Goal: Task Accomplishment & Management: Manage account settings

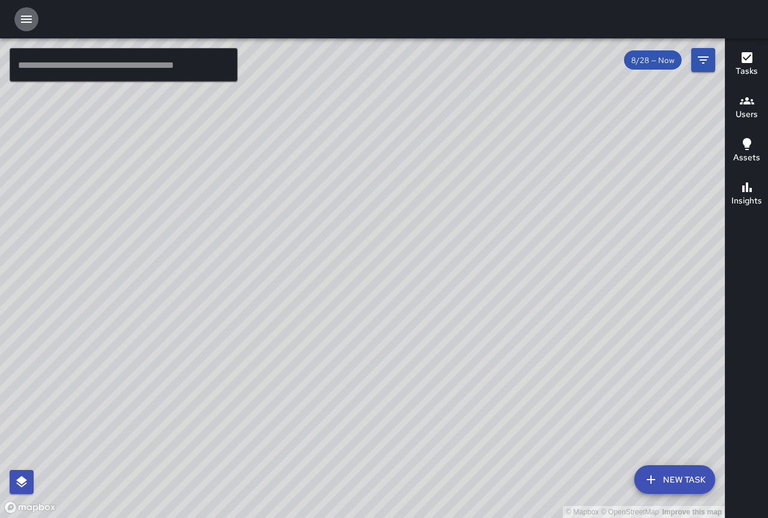
click at [22, 19] on icon "button" at bounding box center [26, 19] width 11 height 7
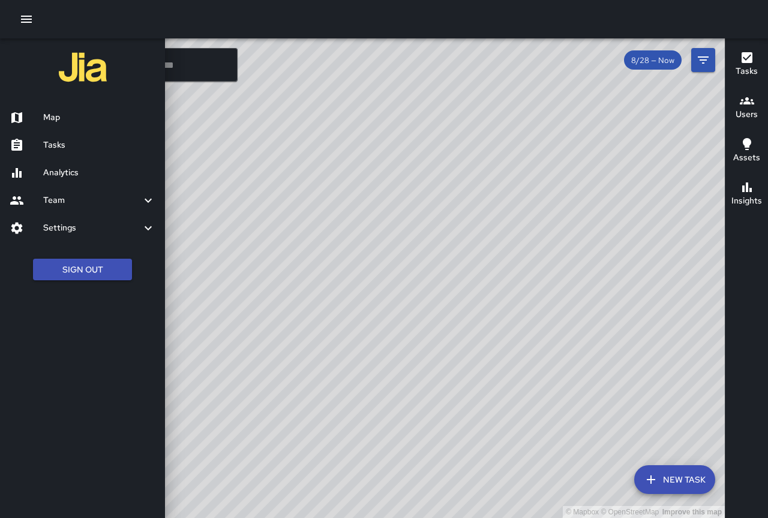
click at [71, 222] on h6 "Settings" at bounding box center [92, 227] width 98 height 13
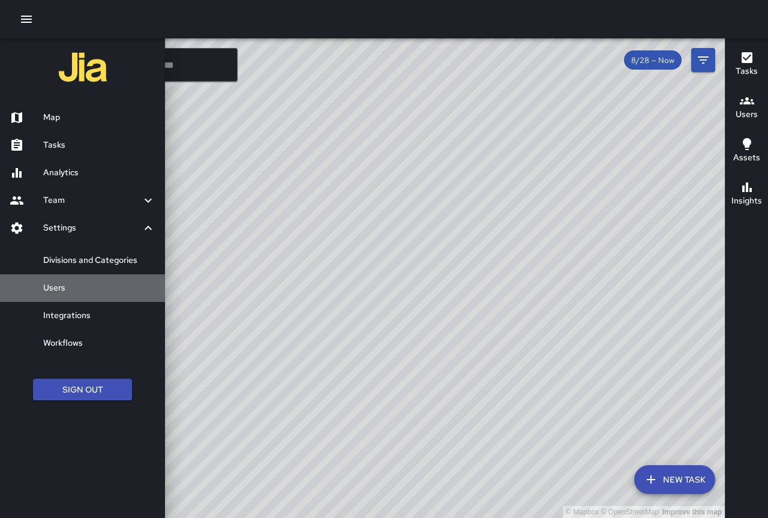
click at [76, 292] on h6 "Users" at bounding box center [99, 287] width 112 height 13
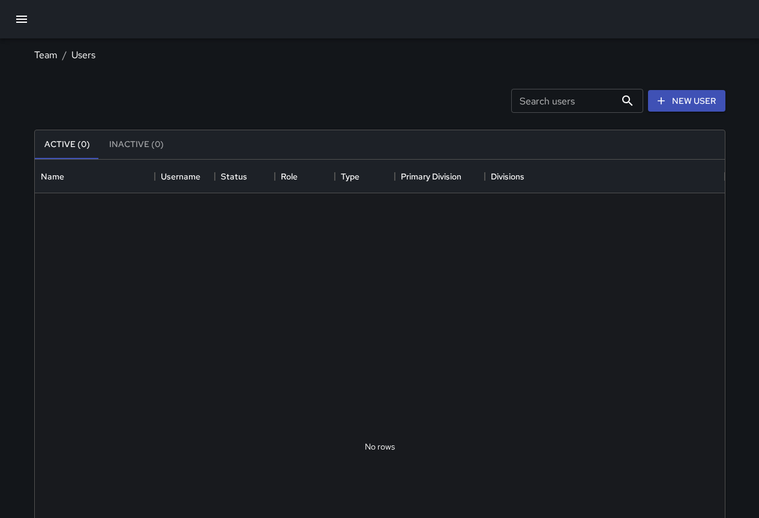
scroll to position [531, 681]
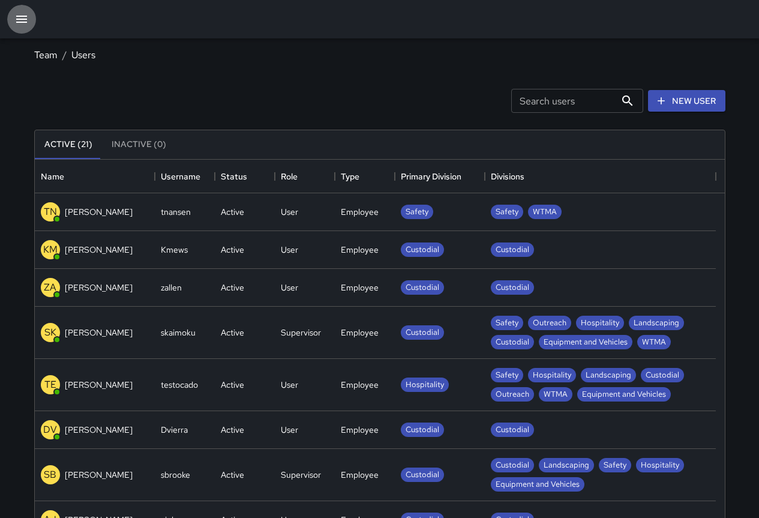
click at [22, 10] on button "button" at bounding box center [21, 19] width 29 height 29
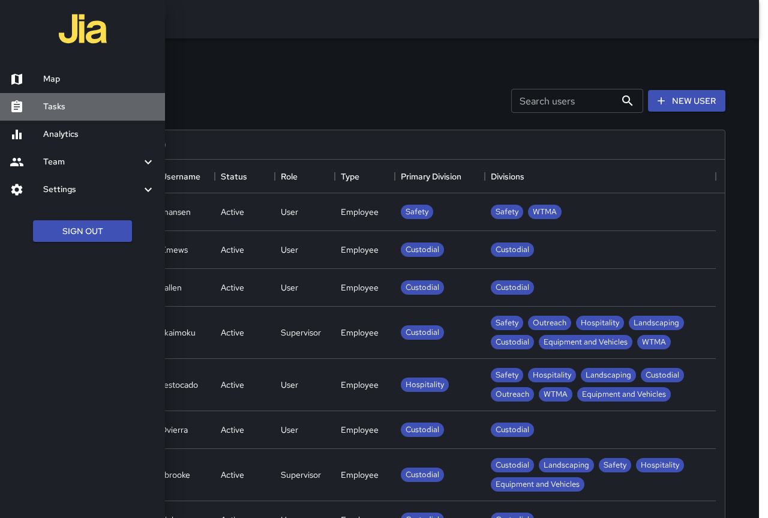
click at [59, 111] on h6 "Tasks" at bounding box center [99, 106] width 112 height 13
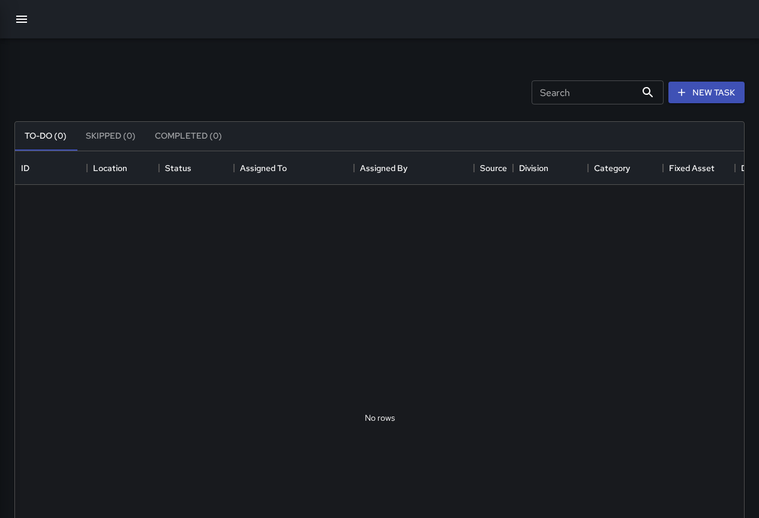
scroll to position [499, 720]
click at [23, 18] on icon "button" at bounding box center [21, 19] width 14 height 14
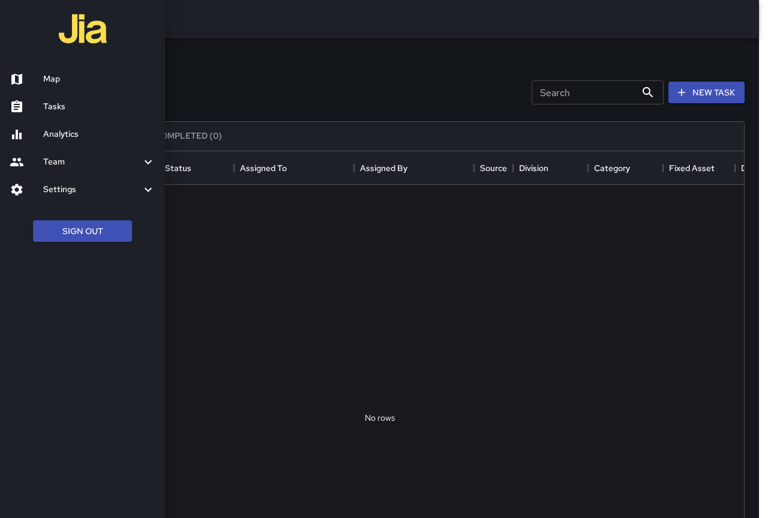
click at [74, 18] on img at bounding box center [83, 29] width 48 height 48
drag, startPoint x: 84, startPoint y: 47, endPoint x: 38, endPoint y: 73, distance: 52.4
click at [82, 49] on img at bounding box center [83, 29] width 48 height 48
click at [38, 73] on div at bounding box center [27, 79] width 34 height 14
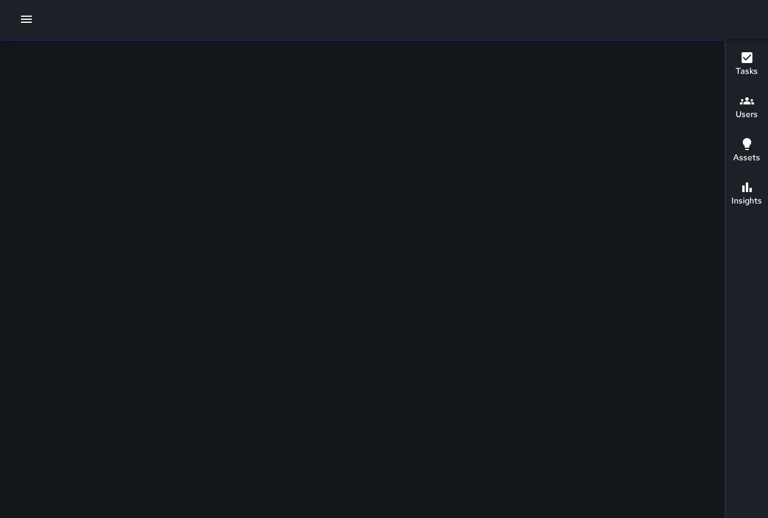
click at [748, 107] on icon "button" at bounding box center [747, 101] width 14 height 14
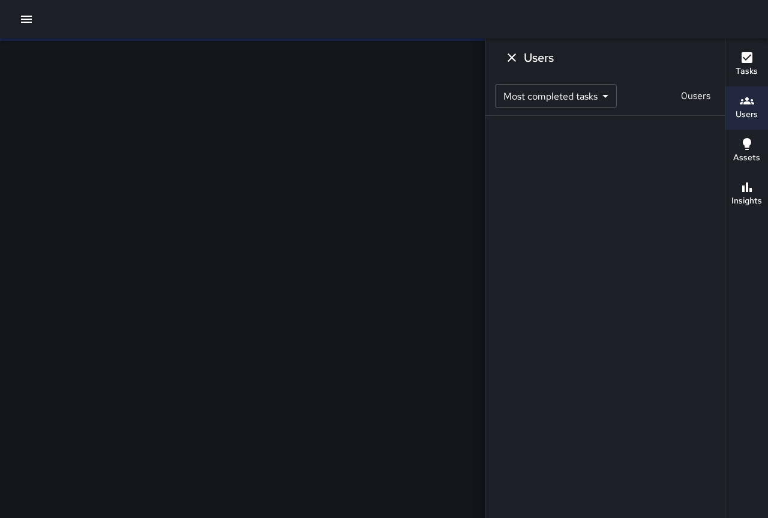
click at [513, 57] on icon "Dismiss" at bounding box center [511, 57] width 8 height 8
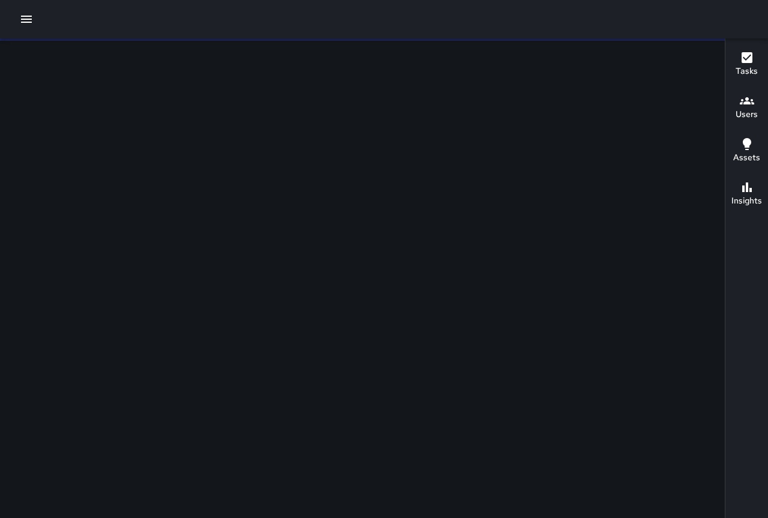
click at [16, 17] on button "button" at bounding box center [26, 19] width 24 height 24
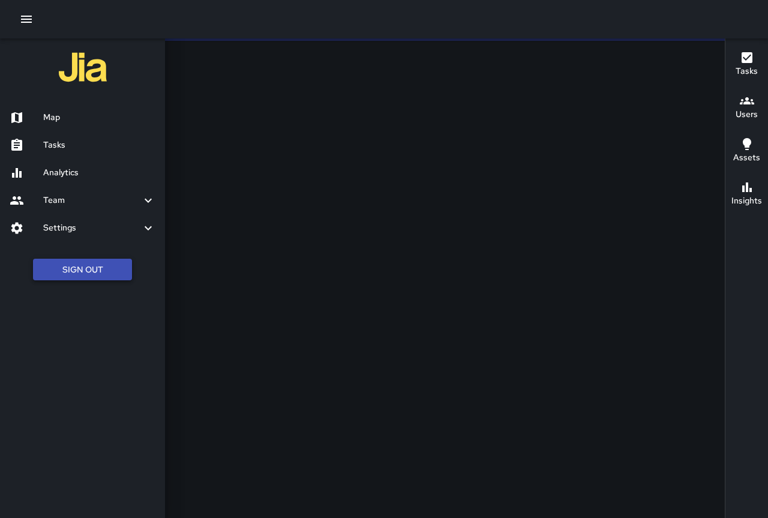
click at [77, 271] on button "Sign Out" at bounding box center [82, 270] width 99 height 22
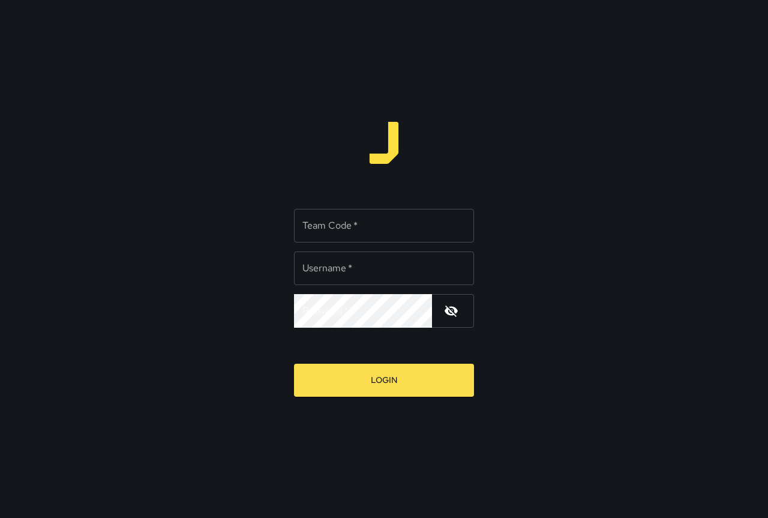
click at [397, 216] on input "Team Code   *" at bounding box center [384, 226] width 180 height 34
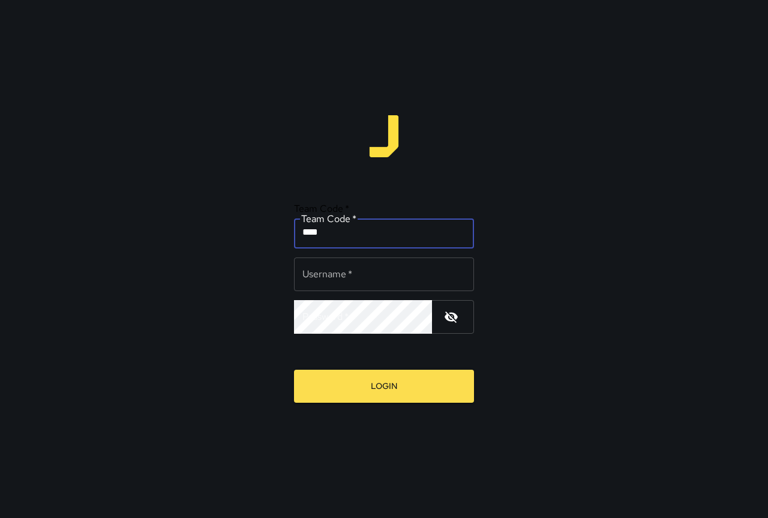
type input "****"
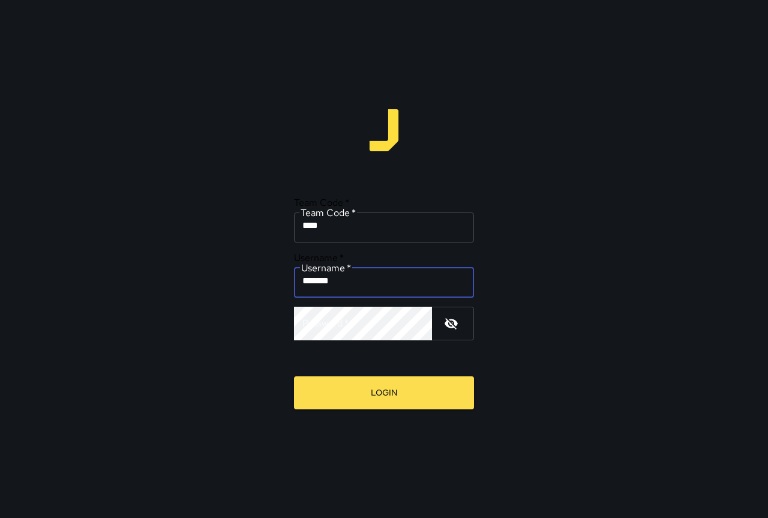
type input "*******"
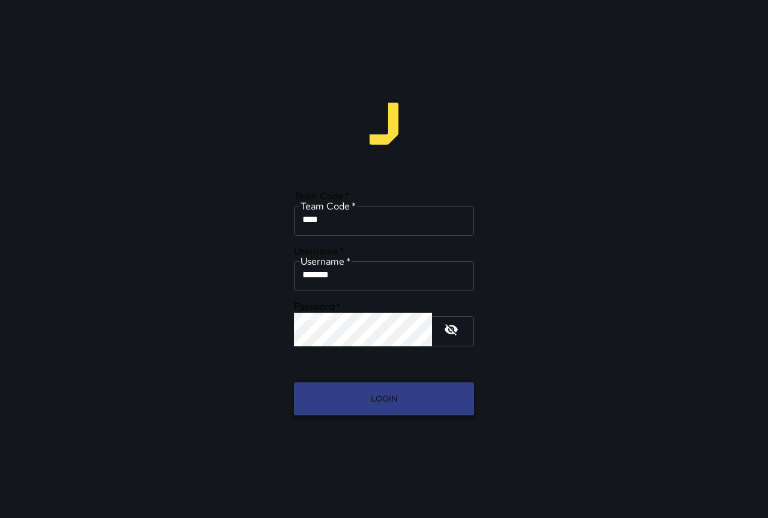
click at [395, 382] on button "Login" at bounding box center [384, 398] width 180 height 33
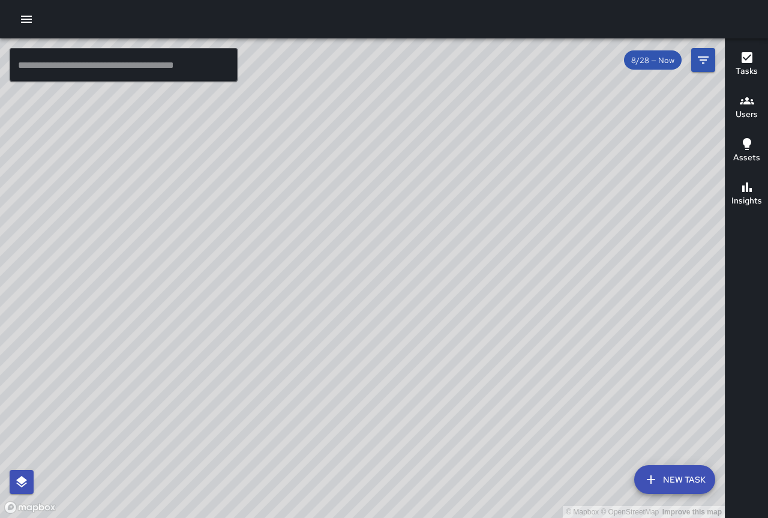
drag, startPoint x: 336, startPoint y: 297, endPoint x: 197, endPoint y: 355, distance: 150.8
click at [197, 355] on div "© Mapbox © OpenStreetMap Improve this map" at bounding box center [362, 277] width 725 height 479
drag, startPoint x: 308, startPoint y: 157, endPoint x: 421, endPoint y: 332, distance: 208.3
click at [421, 332] on div "© Mapbox © OpenStreetMap Improve this map" at bounding box center [362, 277] width 725 height 479
drag, startPoint x: 500, startPoint y: 407, endPoint x: 354, endPoint y: -13, distance: 445.1
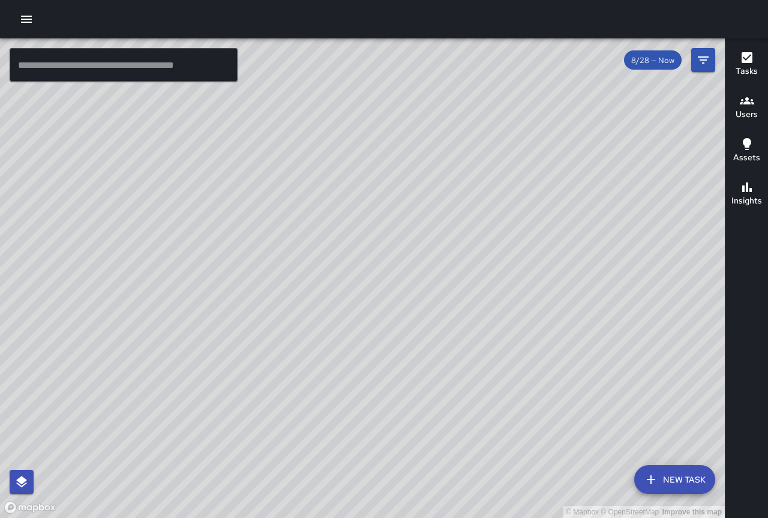
click at [354, 0] on html "© Mapbox © OpenStreetMap Improve this map ​ New Task 8/28 — Now Map Layers Task…" at bounding box center [384, 259] width 768 height 518
drag, startPoint x: 459, startPoint y: 424, endPoint x: 462, endPoint y: 116, distance: 307.8
click at [462, 116] on div "© Mapbox © OpenStreetMap Improve this map" at bounding box center [362, 277] width 725 height 479
drag, startPoint x: 450, startPoint y: 398, endPoint x: 254, endPoint y: 137, distance: 326.1
click at [254, 137] on div "© Mapbox © OpenStreetMap Improve this map" at bounding box center [362, 277] width 725 height 479
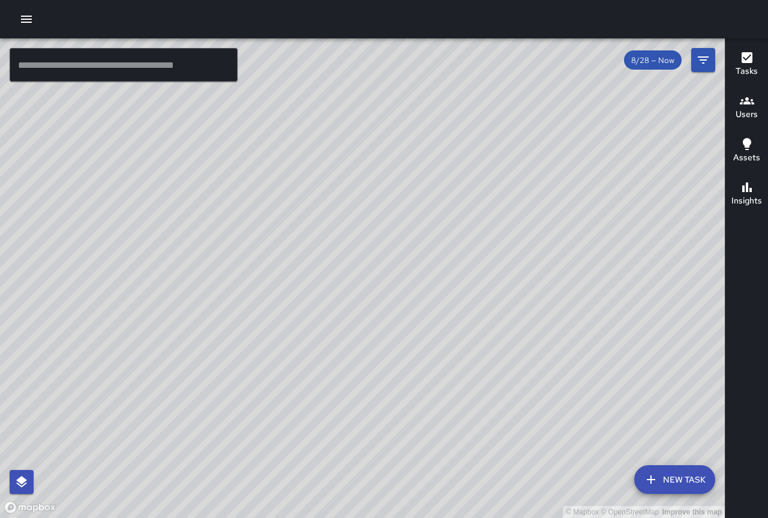
drag, startPoint x: 560, startPoint y: 173, endPoint x: 492, endPoint y: 262, distance: 112.1
click at [492, 262] on div "© Mapbox © OpenStreetMap Improve this map" at bounding box center [362, 277] width 725 height 479
drag, startPoint x: 588, startPoint y: 194, endPoint x: 439, endPoint y: 341, distance: 209.1
click at [439, 341] on div "© Mapbox © OpenStreetMap Improve this map" at bounding box center [362, 277] width 725 height 479
drag, startPoint x: 308, startPoint y: 296, endPoint x: 480, endPoint y: 256, distance: 176.9
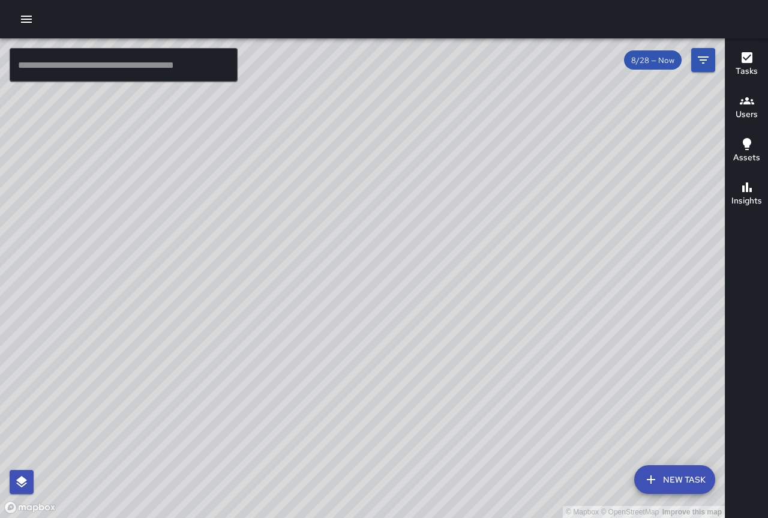
click at [480, 256] on div "© Mapbox © OpenStreetMap Improve this map" at bounding box center [362, 277] width 725 height 479
drag, startPoint x: 327, startPoint y: 193, endPoint x: 686, endPoint y: 279, distance: 368.8
click at [686, 279] on div "© Mapbox © OpenStreetMap Improve this map" at bounding box center [362, 277] width 725 height 479
drag, startPoint x: 649, startPoint y: 226, endPoint x: 560, endPoint y: 311, distance: 123.5
click at [560, 311] on div "© Mapbox © OpenStreetMap Improve this map" at bounding box center [362, 277] width 725 height 479
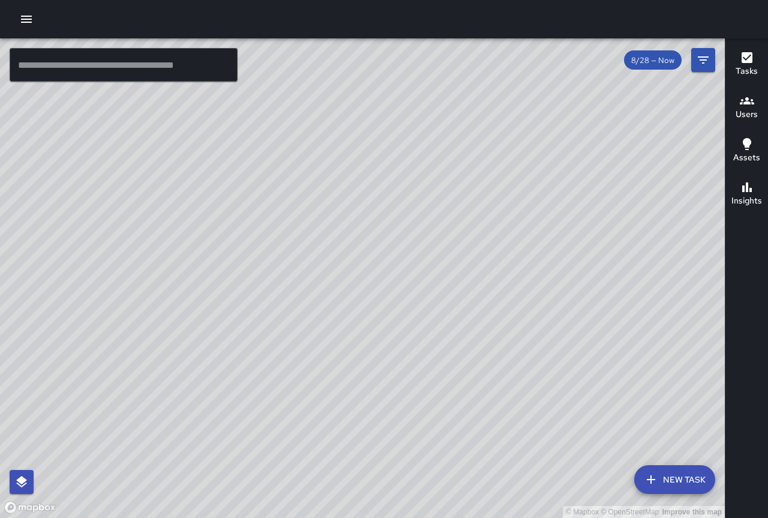
drag, startPoint x: 547, startPoint y: 264, endPoint x: 624, endPoint y: 312, distance: 90.5
click at [624, 312] on div "© Mapbox © OpenStreetMap Improve this map" at bounding box center [362, 277] width 725 height 479
drag, startPoint x: 418, startPoint y: 171, endPoint x: 473, endPoint y: 116, distance: 77.2
click at [473, 116] on div "© Mapbox © OpenStreetMap Improve this map" at bounding box center [362, 277] width 725 height 479
drag, startPoint x: 519, startPoint y: 158, endPoint x: 522, endPoint y: 230, distance: 71.4
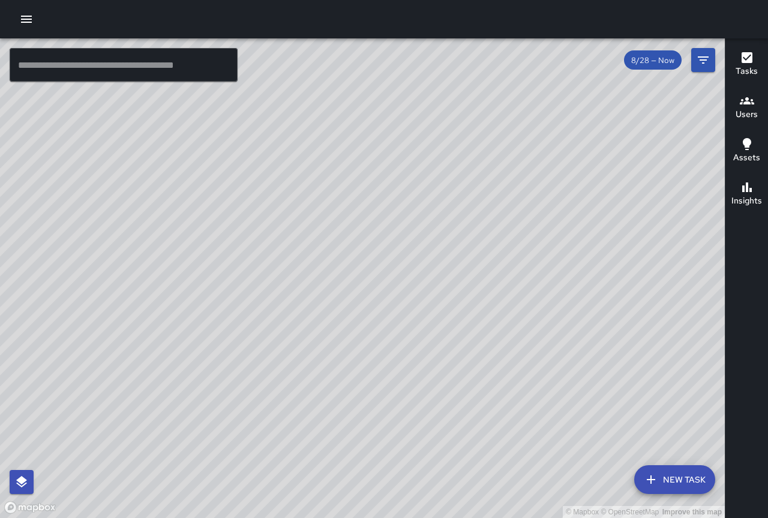
click at [522, 230] on div "© Mapbox © OpenStreetMap Improve this map" at bounding box center [362, 277] width 725 height 479
drag, startPoint x: 536, startPoint y: 360, endPoint x: 386, endPoint y: 116, distance: 286.0
click at [386, 116] on div "© Mapbox © OpenStreetMap Improve this map" at bounding box center [362, 277] width 725 height 479
drag, startPoint x: 442, startPoint y: 231, endPoint x: 356, endPoint y: 151, distance: 117.1
click at [356, 151] on div "© Mapbox © OpenStreetMap Improve this map" at bounding box center [362, 277] width 725 height 479
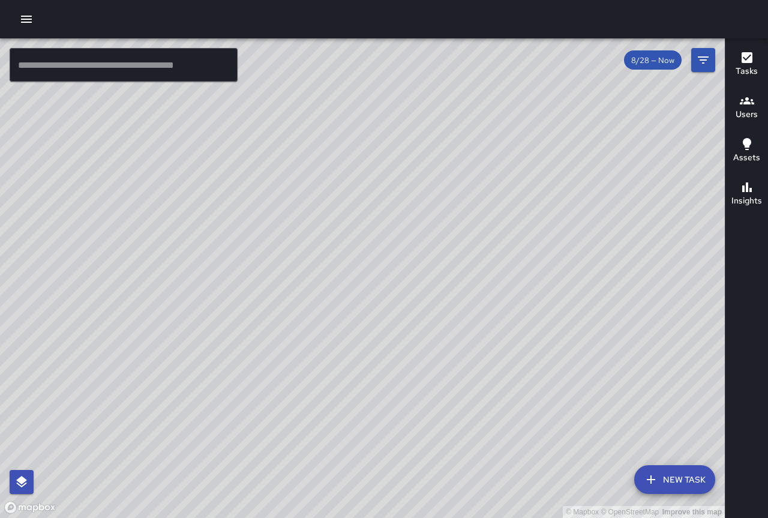
drag, startPoint x: 467, startPoint y: 224, endPoint x: 404, endPoint y: 112, distance: 127.8
click at [404, 112] on div "© Mapbox © OpenStreetMap Improve this map" at bounding box center [362, 277] width 725 height 479
drag, startPoint x: 564, startPoint y: 281, endPoint x: 501, endPoint y: 211, distance: 94.3
click at [501, 211] on div "© Mapbox © OpenStreetMap Improve this map" at bounding box center [362, 277] width 725 height 479
drag, startPoint x: 594, startPoint y: 253, endPoint x: 542, endPoint y: 225, distance: 58.5
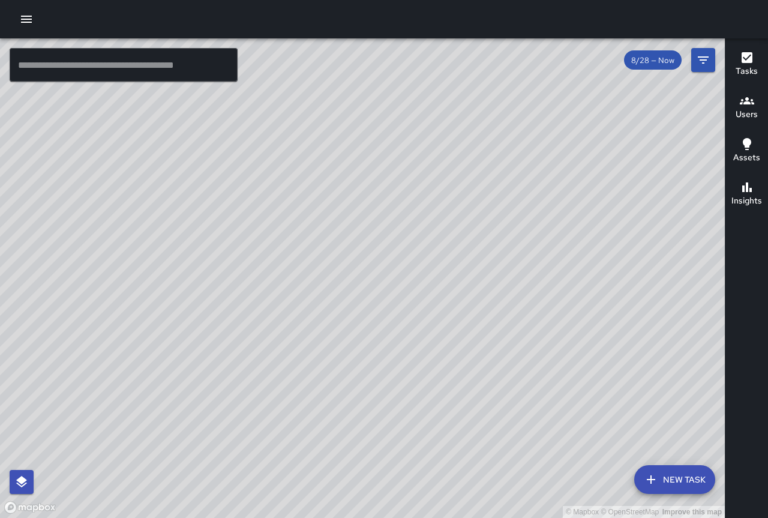
click at [545, 225] on div "© Mapbox © OpenStreetMap Improve this map" at bounding box center [362, 277] width 725 height 479
drag, startPoint x: 389, startPoint y: 171, endPoint x: 390, endPoint y: 88, distance: 82.8
click at [390, 89] on div "© Mapbox © OpenStreetMap Improve this map" at bounding box center [362, 277] width 725 height 479
drag, startPoint x: 307, startPoint y: 434, endPoint x: 419, endPoint y: 121, distance: 332.6
click at [421, 116] on div "© Mapbox © OpenStreetMap Improve this map" at bounding box center [362, 277] width 725 height 479
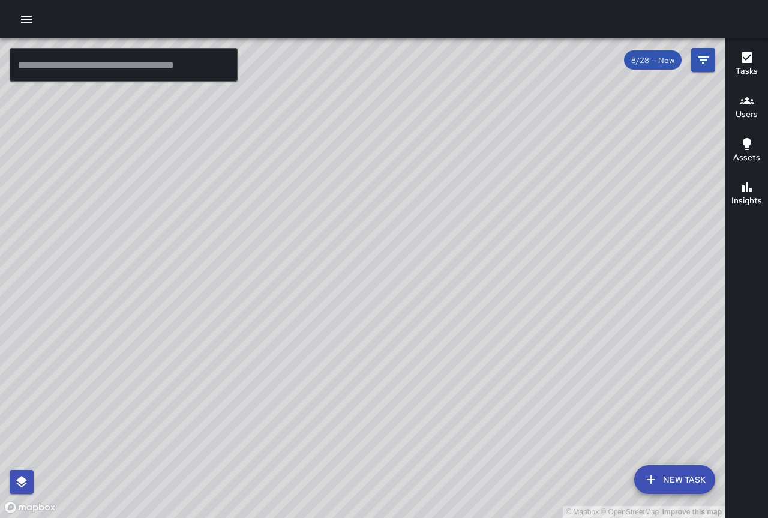
drag, startPoint x: 362, startPoint y: 321, endPoint x: 515, endPoint y: 76, distance: 288.9
click at [516, 83] on div "© Mapbox © OpenStreetMap Improve this map" at bounding box center [362, 277] width 725 height 479
drag, startPoint x: 388, startPoint y: 202, endPoint x: 400, endPoint y: 121, distance: 81.2
click at [400, 122] on div "© Mapbox © OpenStreetMap Improve this map" at bounding box center [362, 277] width 725 height 479
drag, startPoint x: 272, startPoint y: 326, endPoint x: 531, endPoint y: 284, distance: 263.1
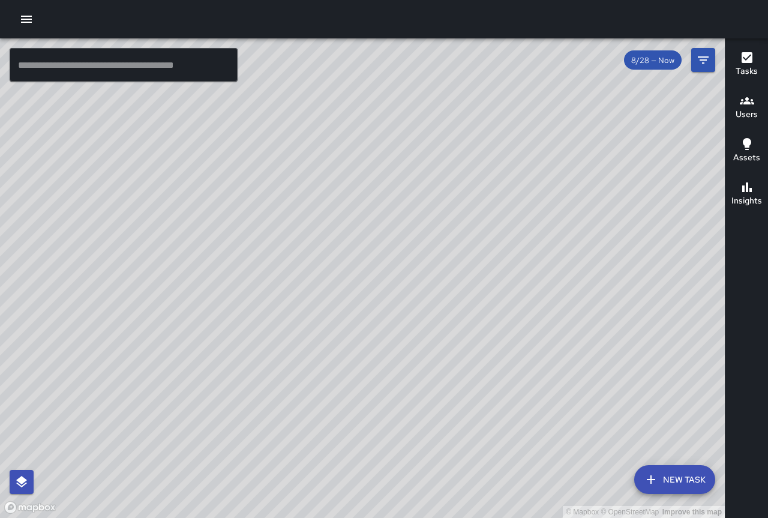
click at [546, 283] on div "© Mapbox © OpenStreetMap Improve this map" at bounding box center [362, 277] width 725 height 479
drag, startPoint x: 401, startPoint y: 288, endPoint x: 597, endPoint y: 155, distance: 237.1
click at [597, 155] on div "© Mapbox © OpenStreetMap Improve this map" at bounding box center [362, 277] width 725 height 479
click at [23, 20] on icon "button" at bounding box center [26, 19] width 11 height 7
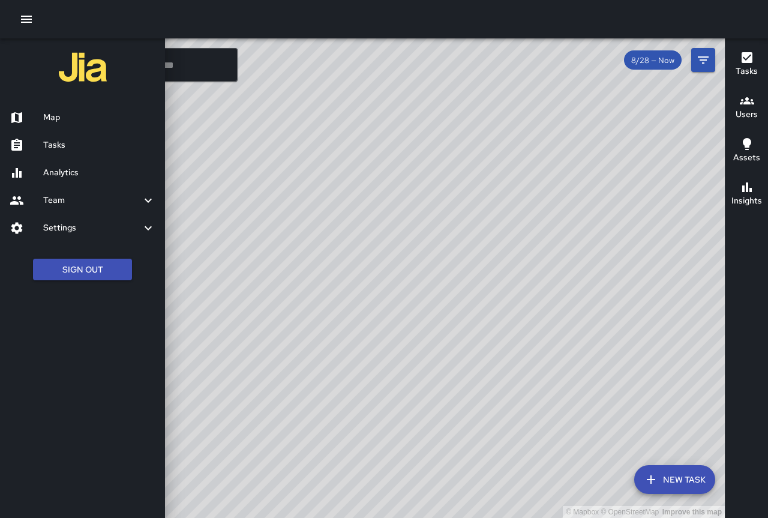
click at [104, 175] on h6 "Analytics" at bounding box center [99, 172] width 112 height 13
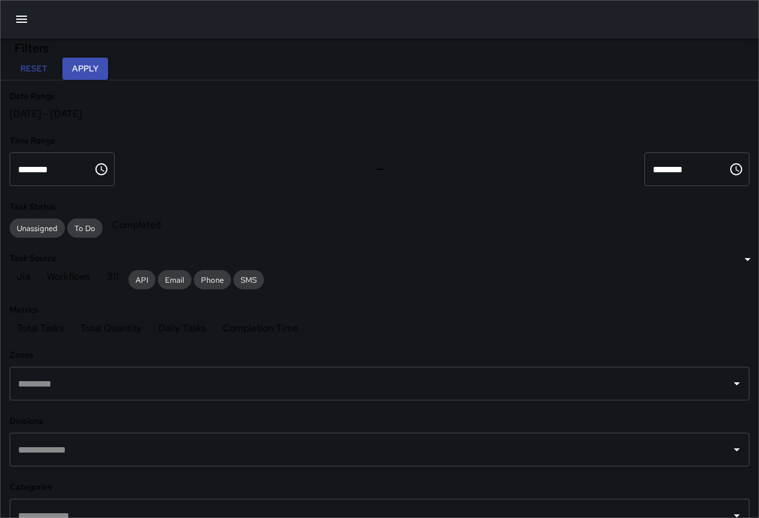
scroll to position [350, 462]
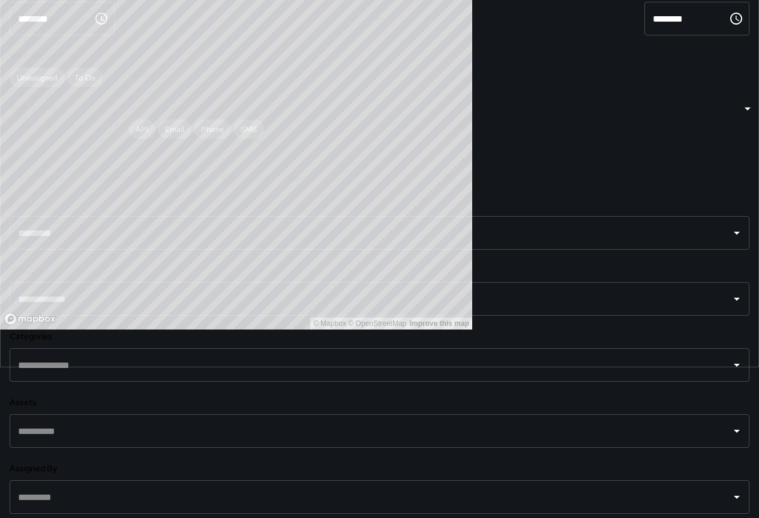
scroll to position [180, 0]
